Goal: Task Accomplishment & Management: Manage account settings

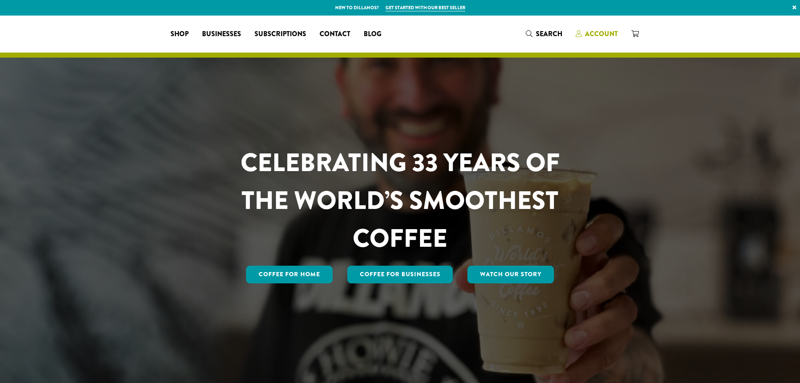
click at [610, 34] on span "Account" at bounding box center [601, 34] width 33 height 10
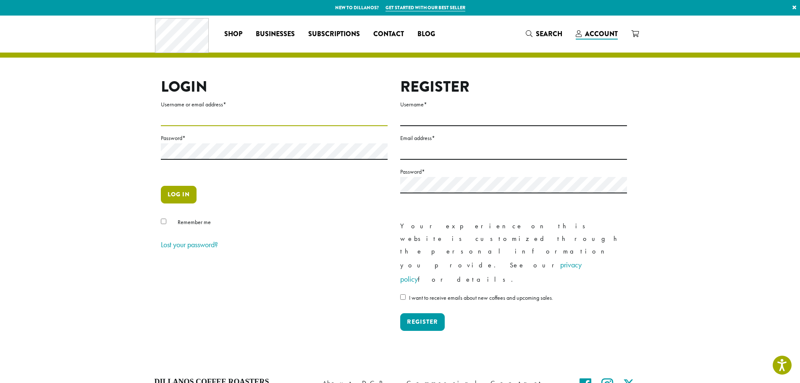
type input "**********"
click at [169, 195] on button "Log in" at bounding box center [179, 195] width 36 height 18
